Goal: Information Seeking & Learning: Understand process/instructions

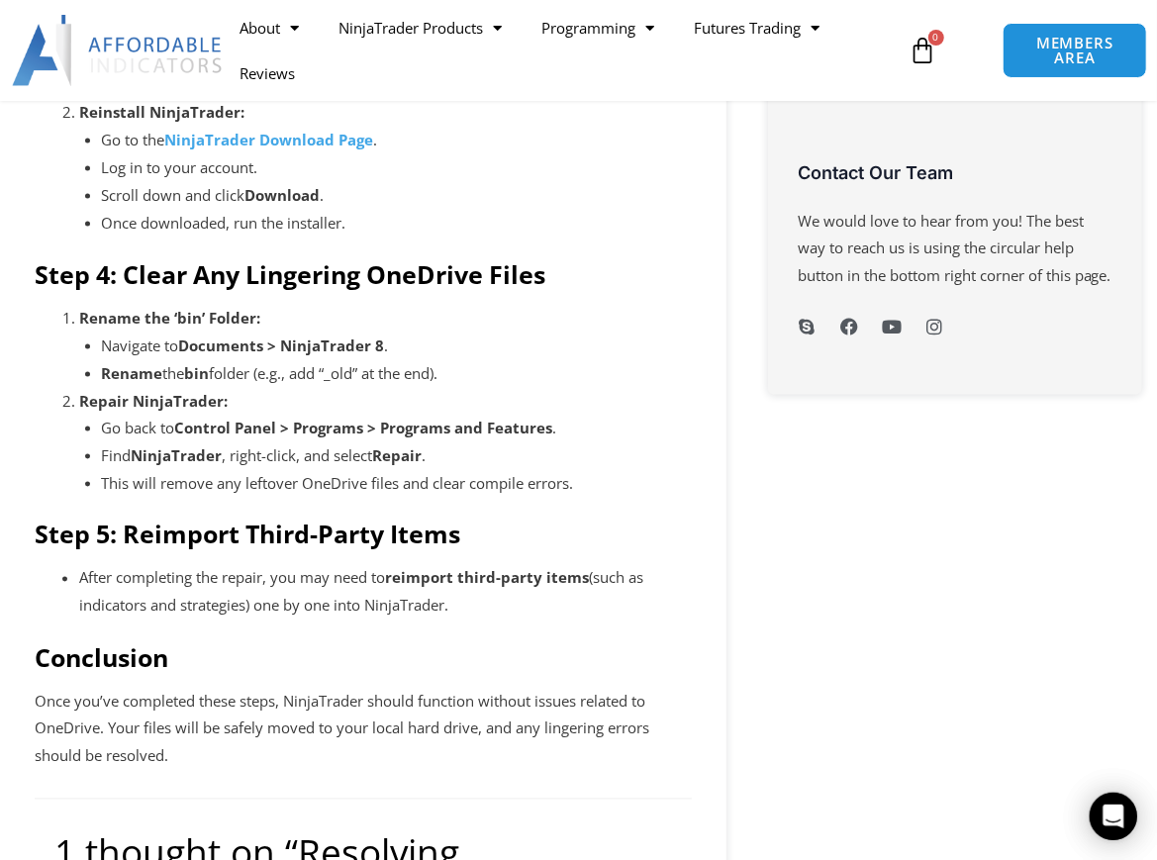
scroll to position [1188, 0]
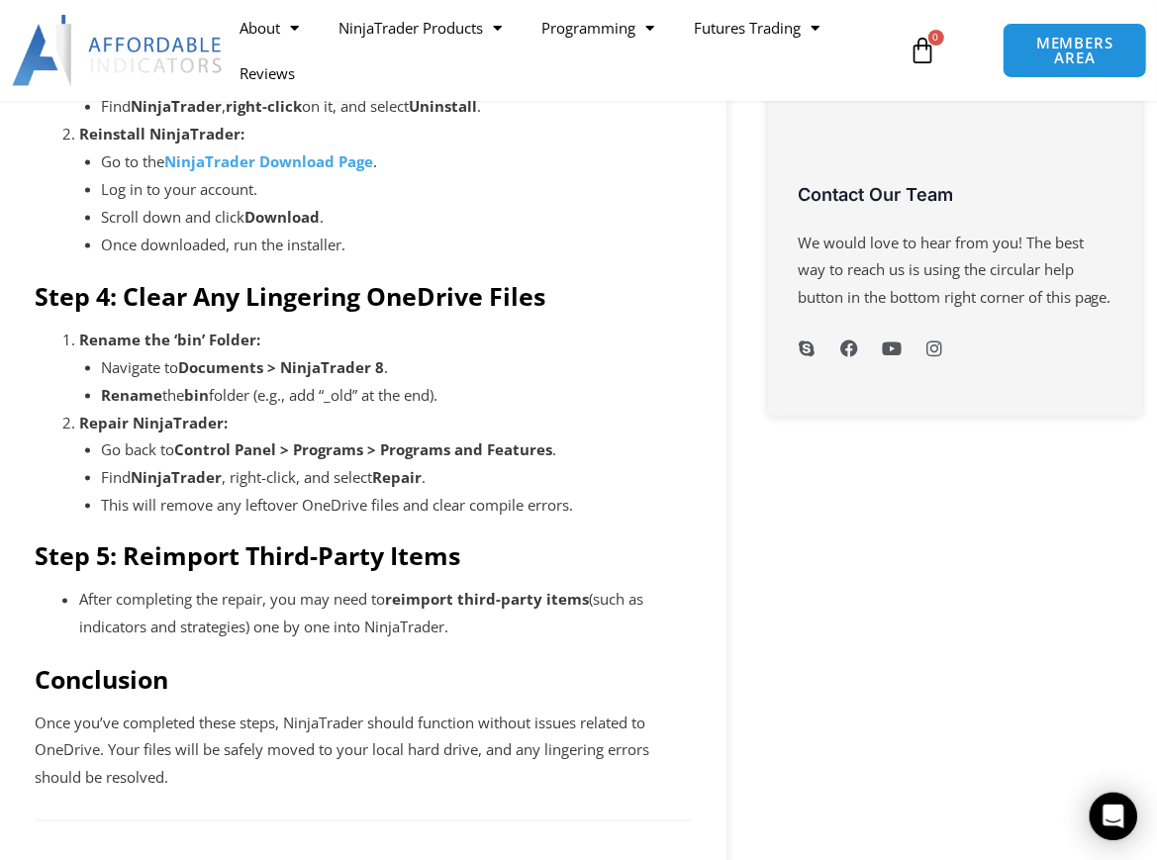
drag, startPoint x: 534, startPoint y: 656, endPoint x: 424, endPoint y: 414, distance: 266.3
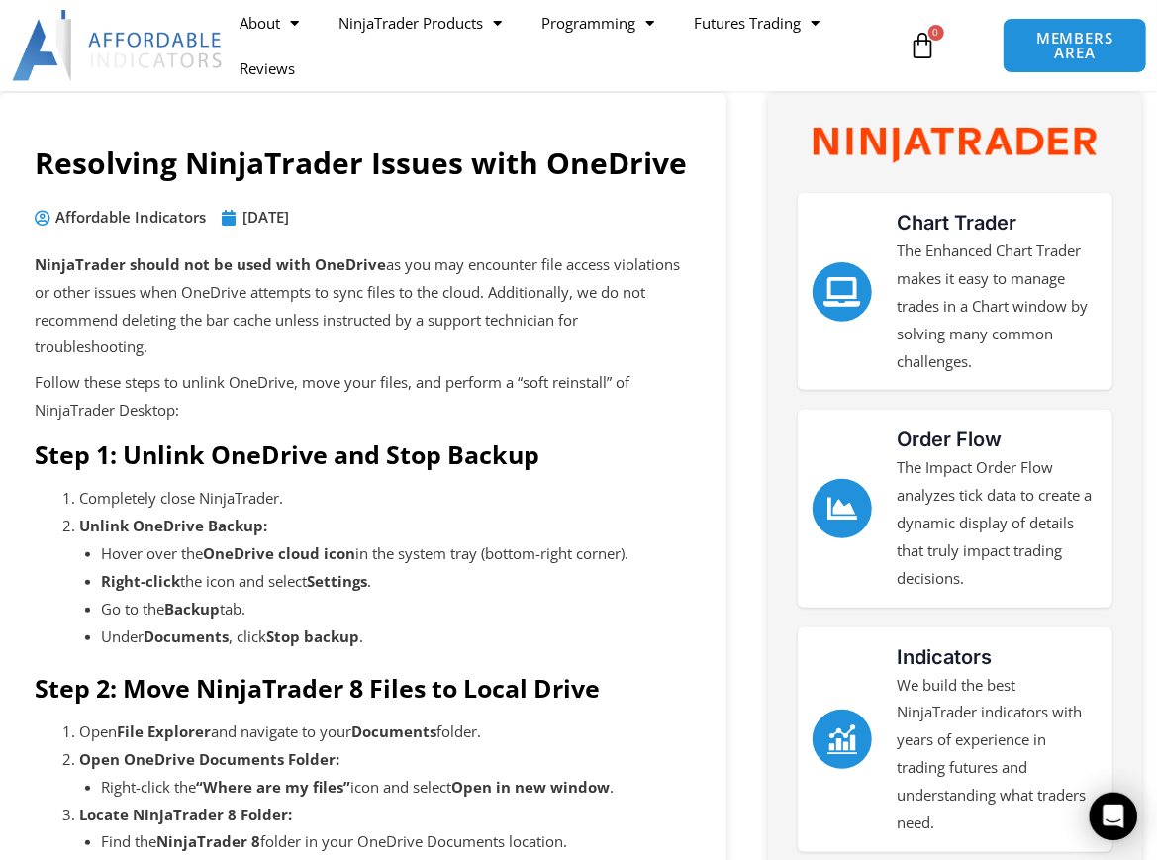
scroll to position [198, 0]
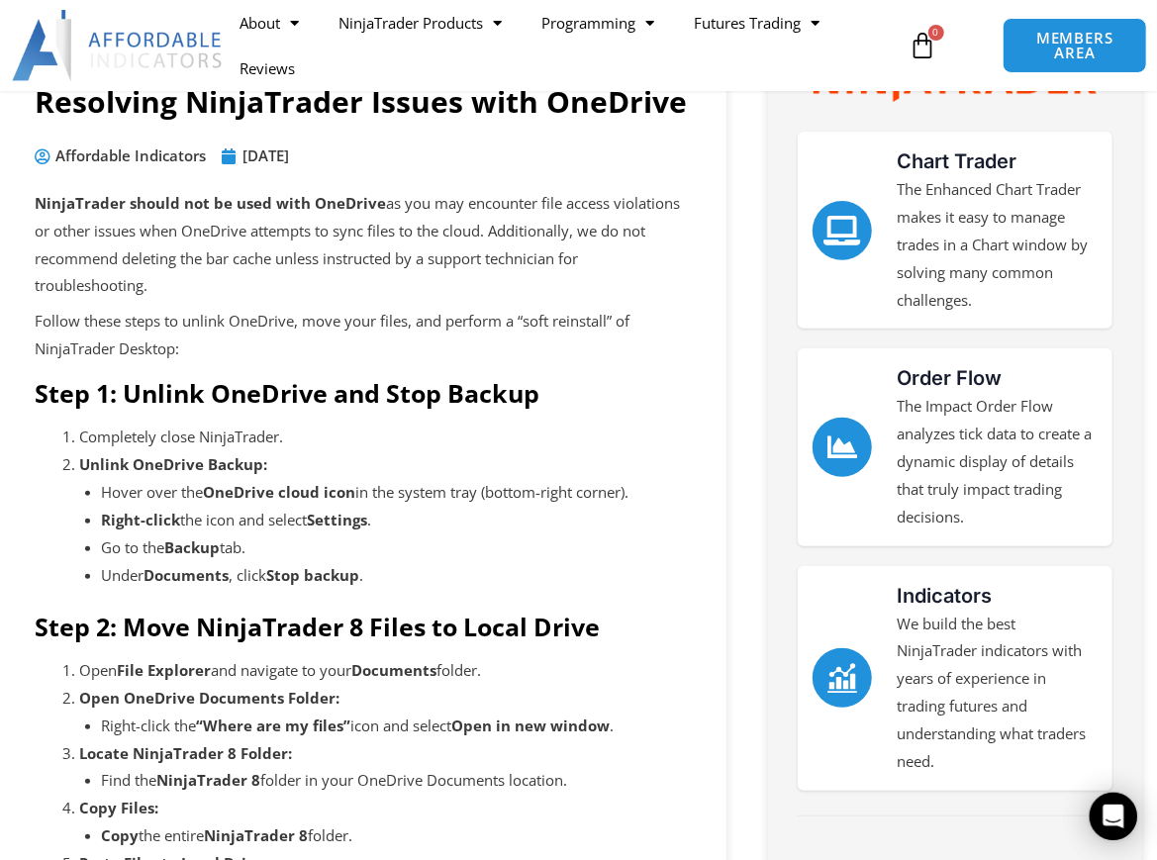
click at [38, 341] on p "Follow these steps to unlink OneDrive, move your files, and perform a “soft rei…" at bounding box center [363, 335] width 657 height 55
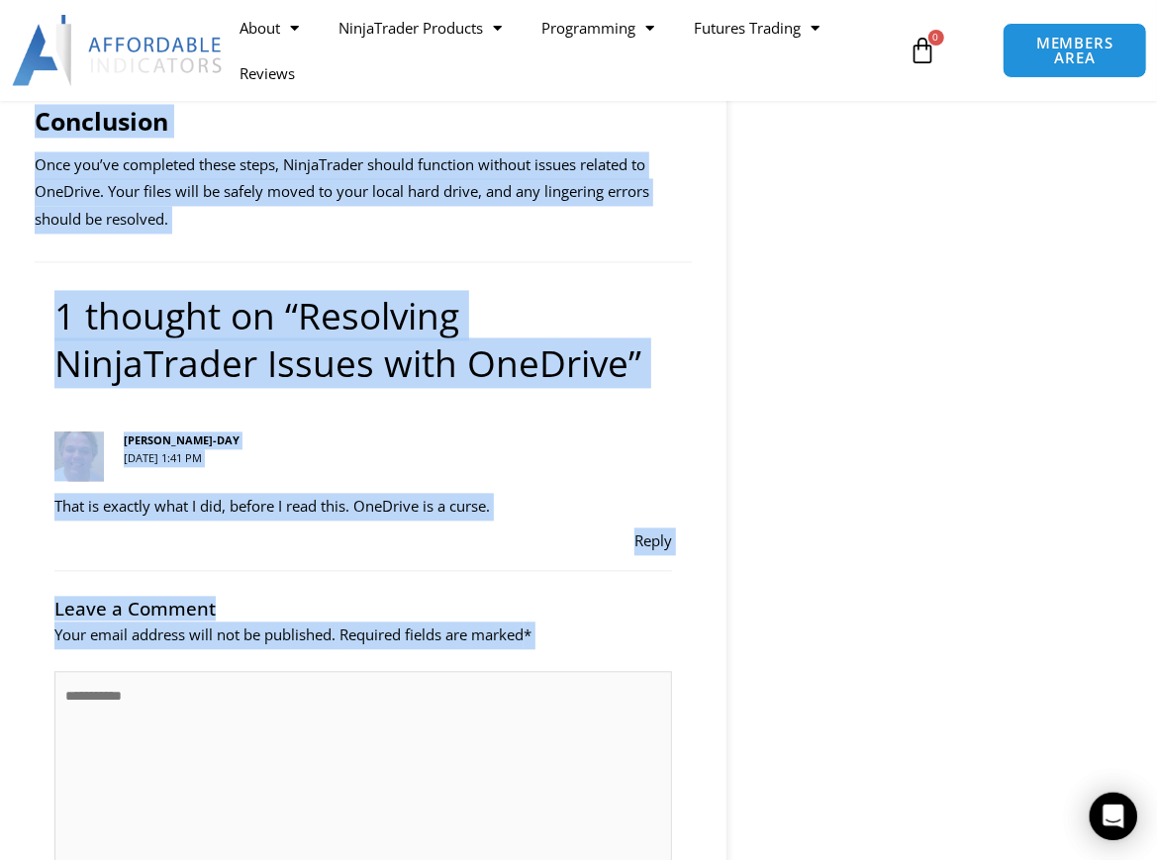
scroll to position [1754, 0]
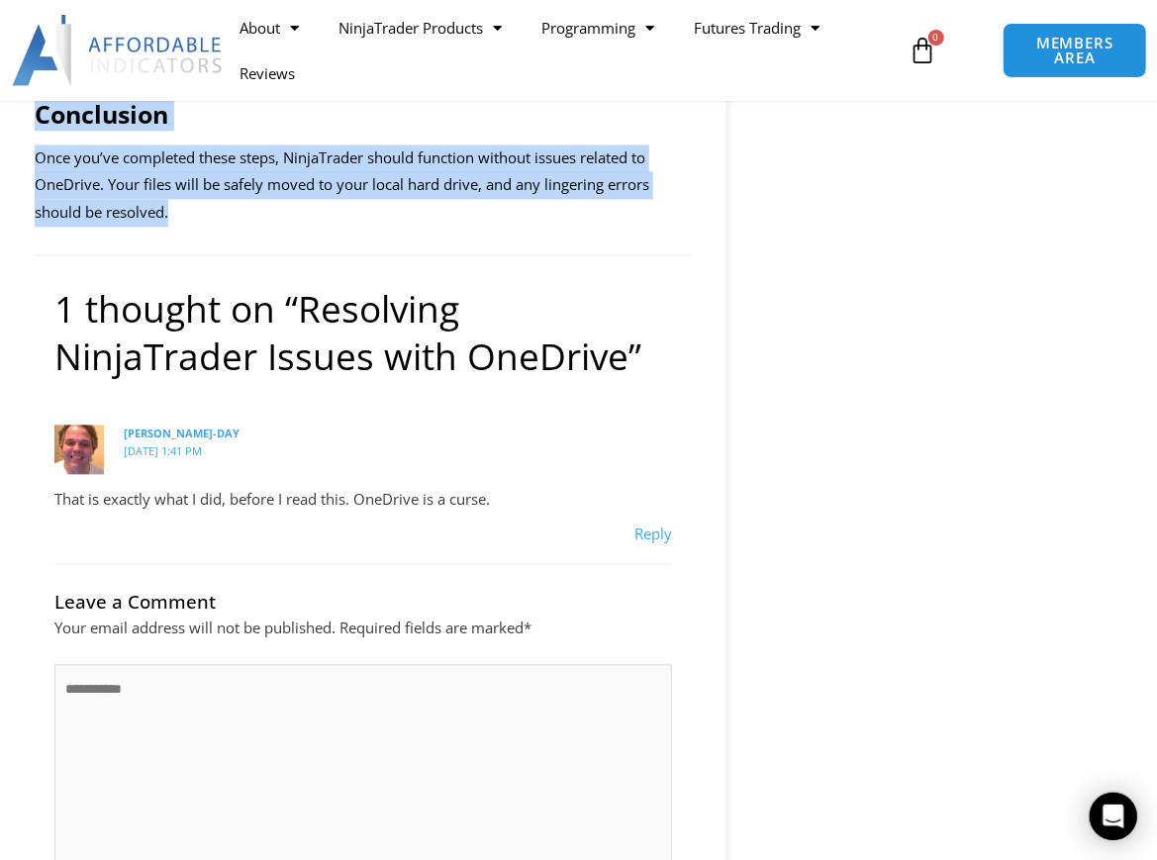
drag, startPoint x: 36, startPoint y: 232, endPoint x: 373, endPoint y: 241, distance: 337.7
copy div "LoremIpsumd sitame con ad elit sedd EiuSmodt in utl etd magnaaliq enim admini v…"
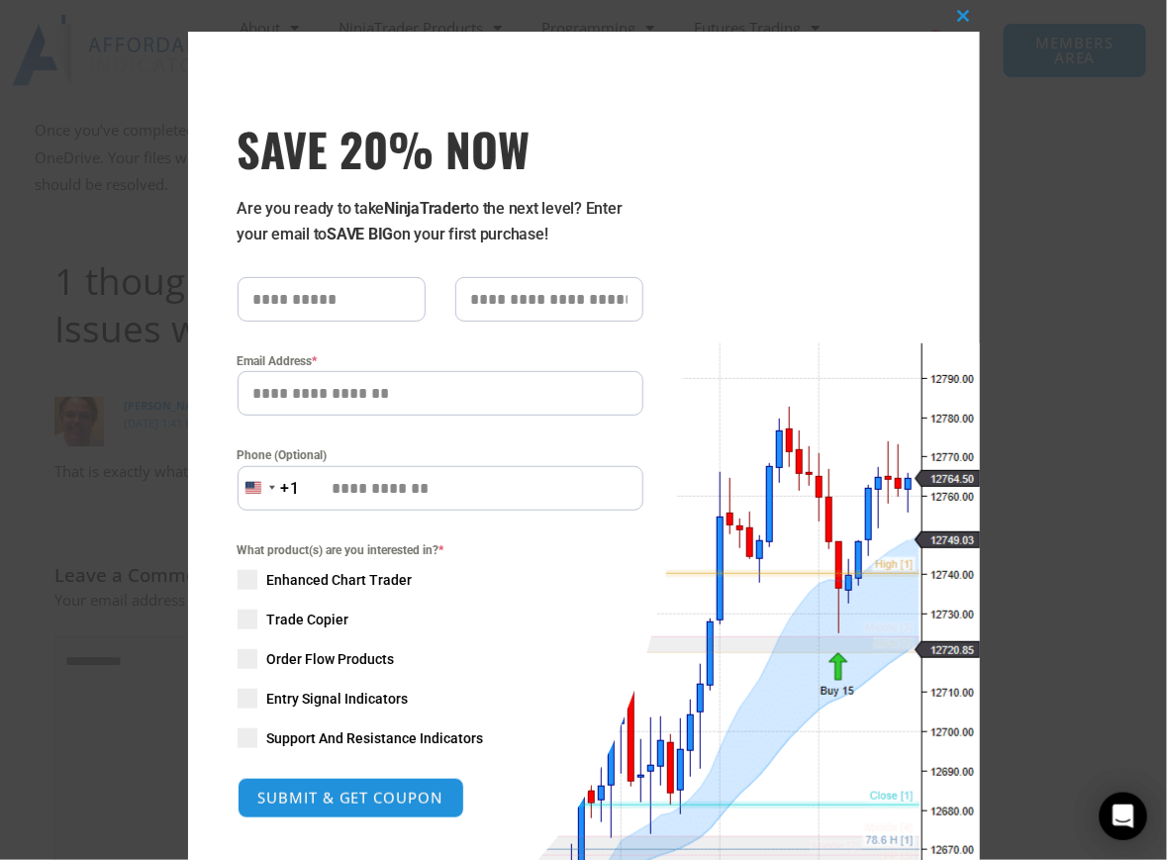
click at [519, 67] on div "SAVE 20% NOW Are you ready to take NinjaTrader to the next level? Enter your em…" at bounding box center [435, 485] width 495 height 906
click at [960, 14] on span "SAVE 20% NOW popup" at bounding box center [964, 16] width 32 height 12
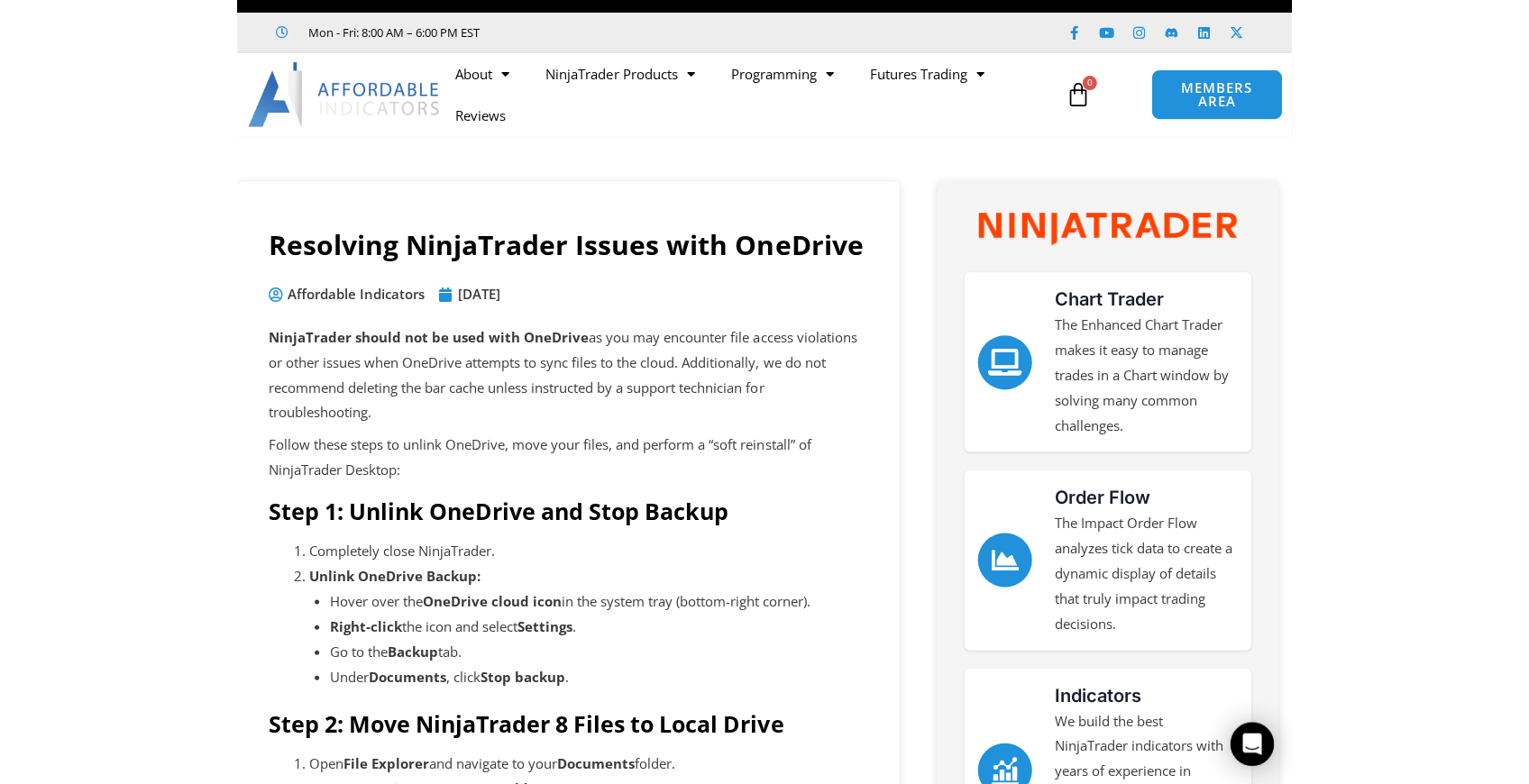
scroll to position [0, 0]
